Goal: Task Accomplishment & Management: Use online tool/utility

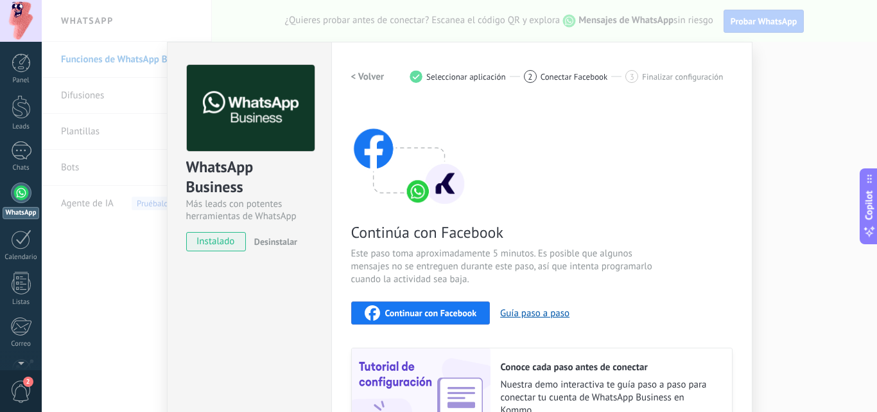
click at [383, 218] on div "Continúa con Facebook Este paso toma aproximadamente 5 minutos. Es posible que …" at bounding box center [542, 276] width 382 height 347
click at [779, 85] on div "WhatsApp Business Más leads con potentes herramientas de WhatsApp instalado Des…" at bounding box center [460, 206] width 836 height 412
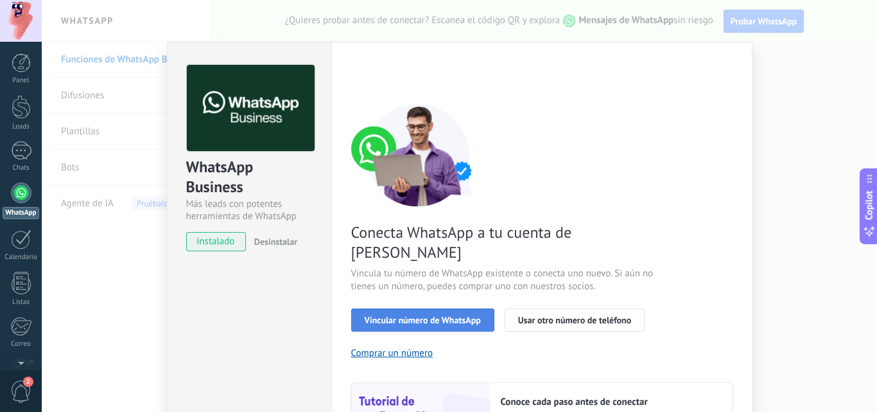
click at [396, 315] on span "Vincular número de WhatsApp" at bounding box center [423, 319] width 116 height 9
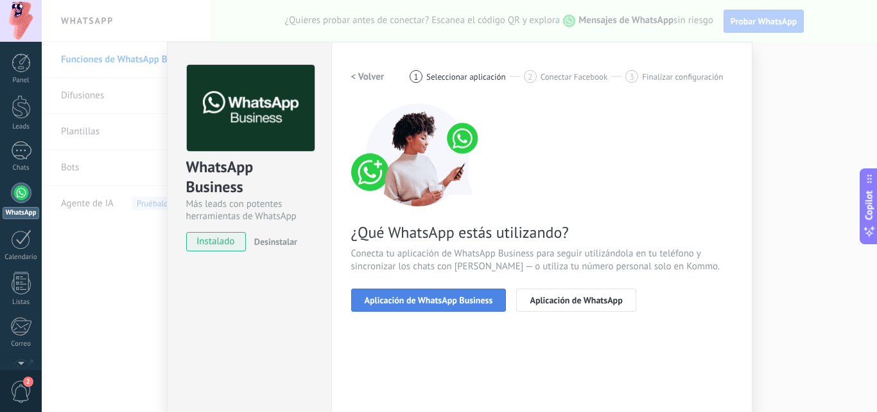
click at [396, 299] on span "Aplicación de WhatsApp Business" at bounding box center [429, 299] width 128 height 9
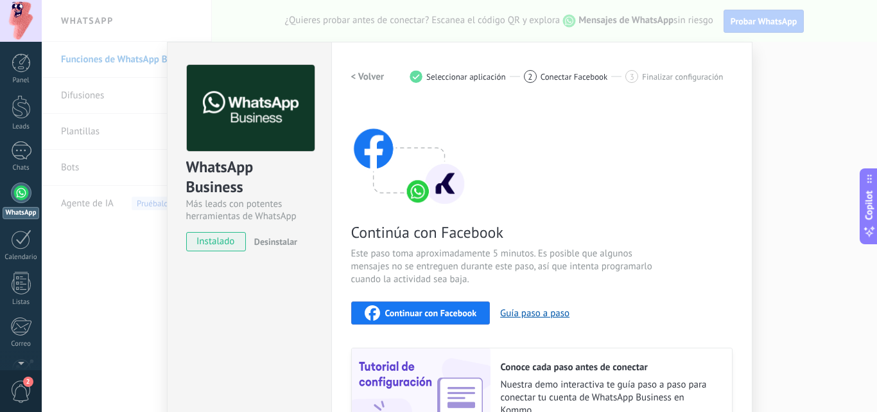
click at [414, 314] on span "Continuar con Facebook" at bounding box center [431, 312] width 92 height 9
click at [443, 315] on span "Continuar con Facebook" at bounding box center [431, 312] width 92 height 9
